Goal: Transaction & Acquisition: Subscribe to service/newsletter

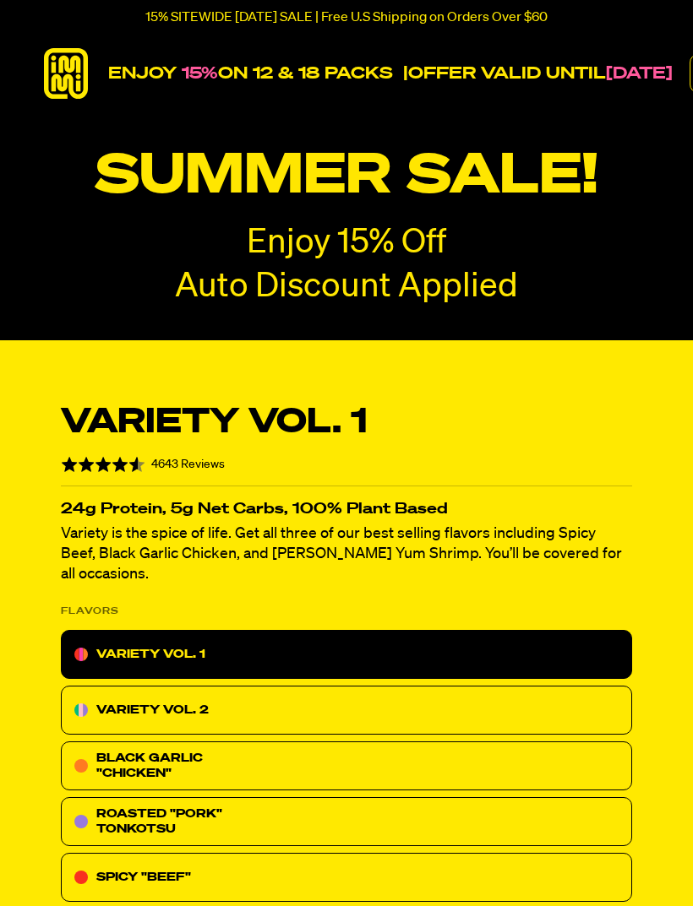
select select "Every 30 Days"
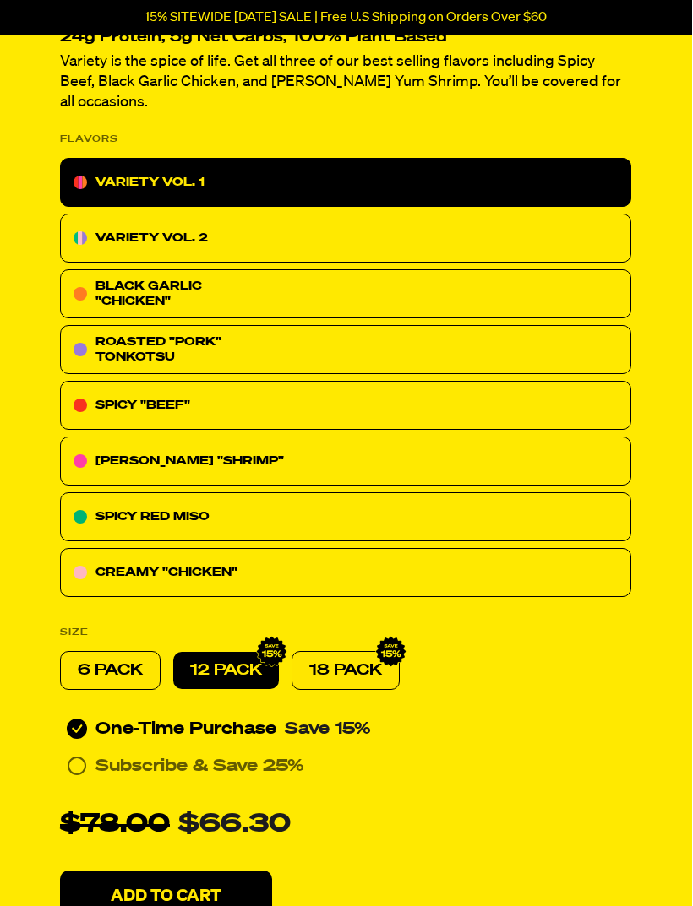
scroll to position [473, 1]
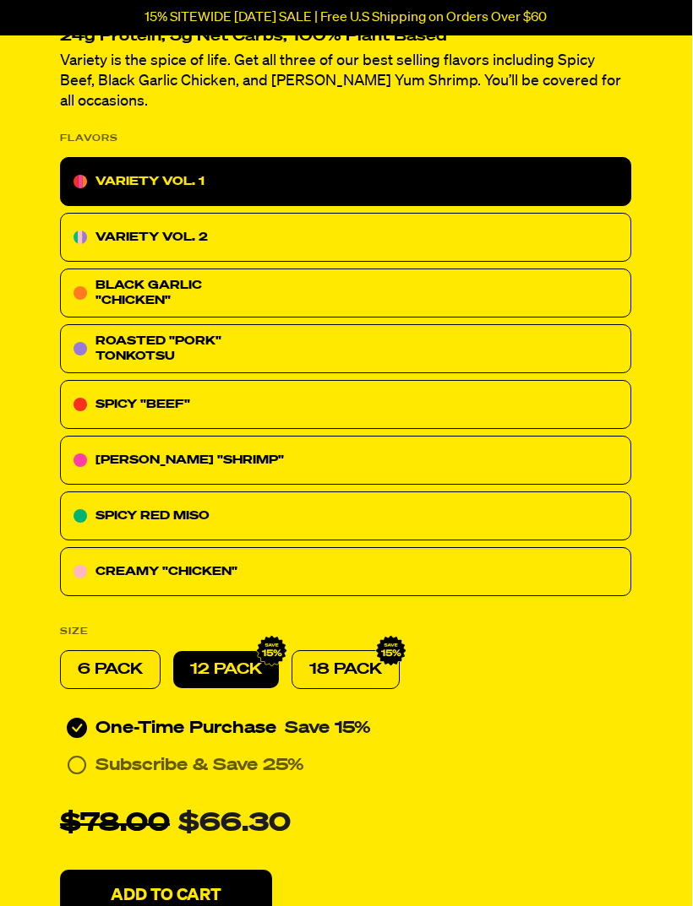
click at [341, 660] on p "18 PACK" at bounding box center [345, 670] width 73 height 20
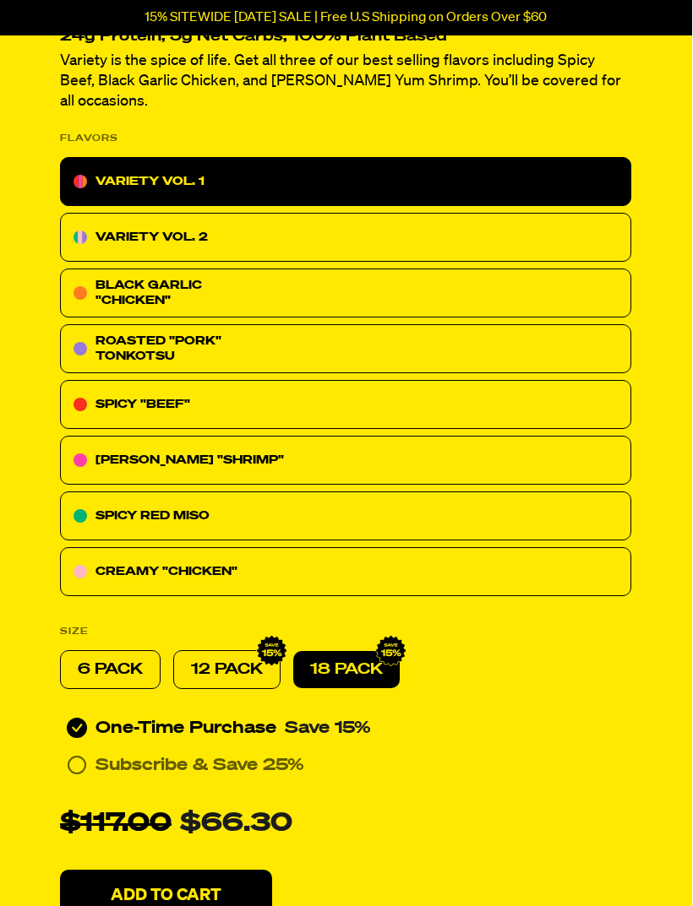
radio input "false"
radio input "true"
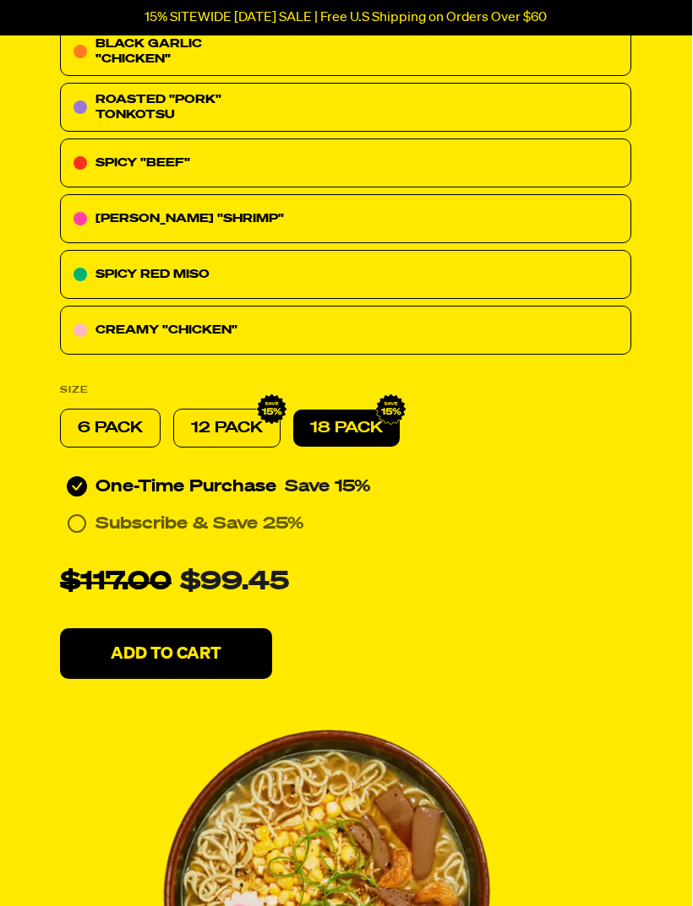
scroll to position [715, 0]
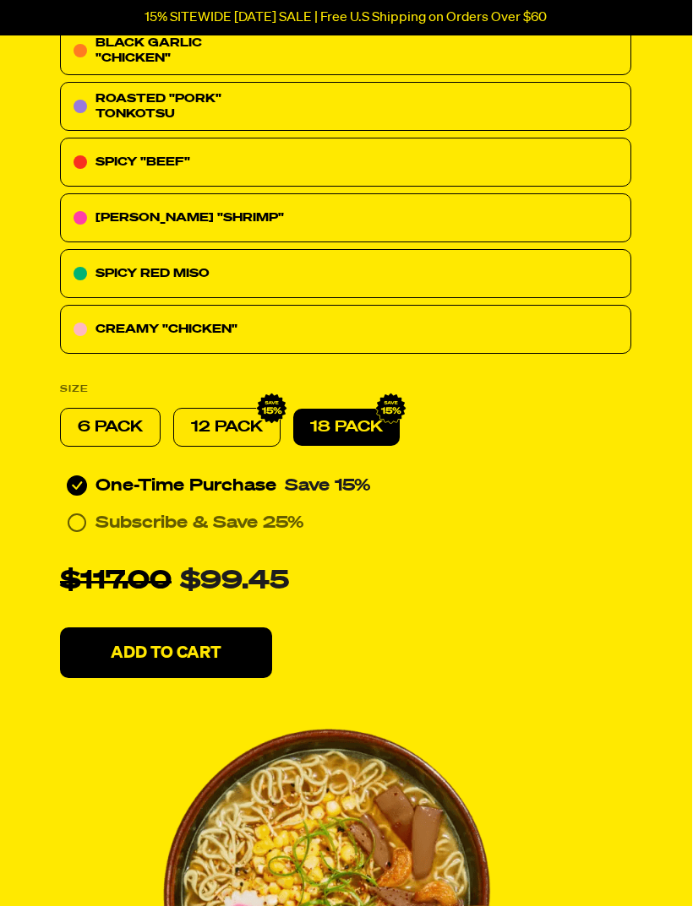
click at [247, 418] on p "12 PACK" at bounding box center [228, 428] width 72 height 20
radio input "true"
radio input "false"
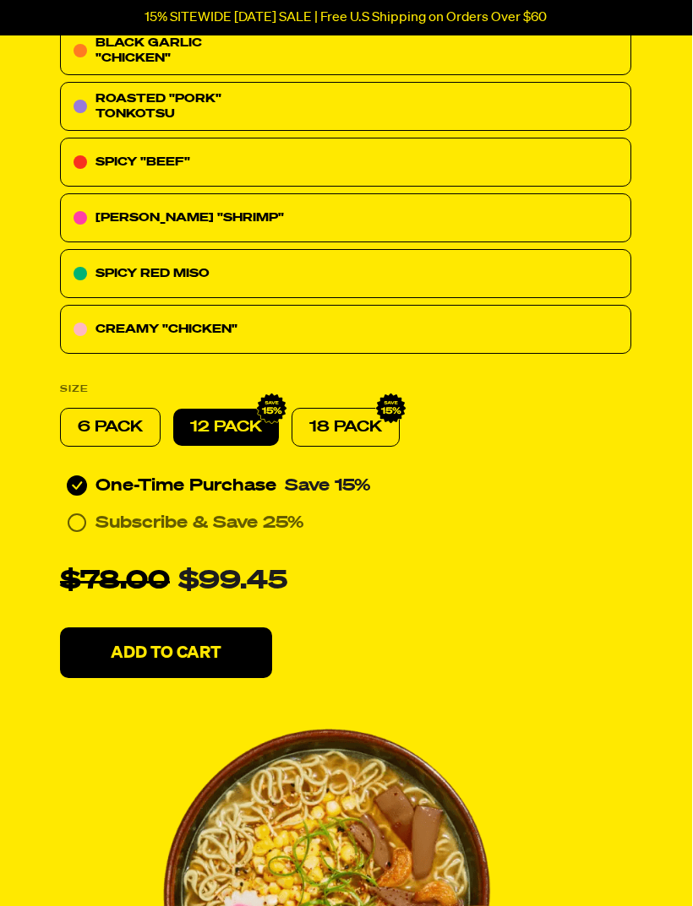
radio input "true"
radio input "false"
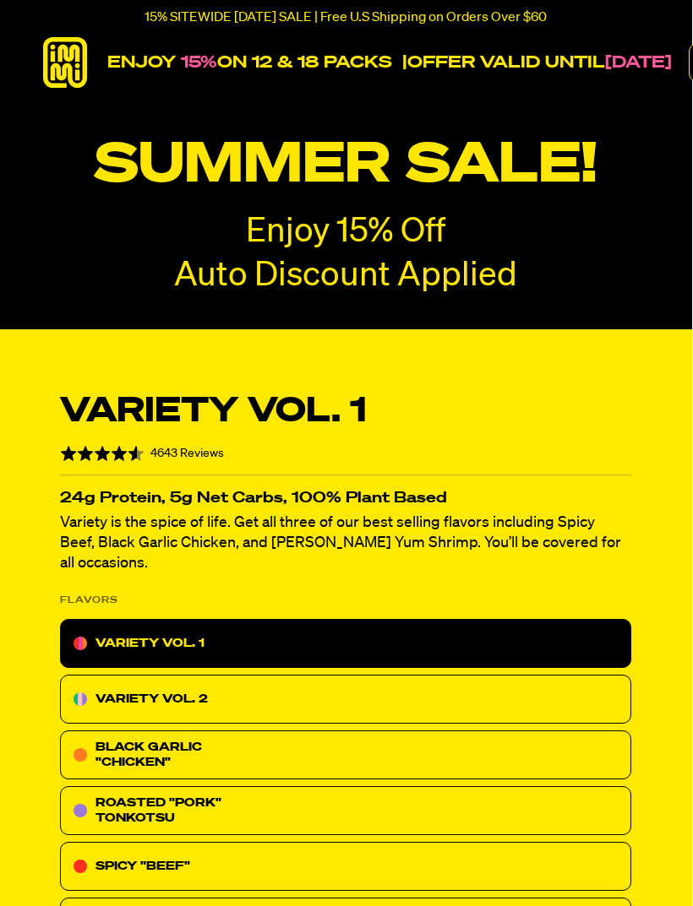
scroll to position [0, 0]
